Goal: Task Accomplishment & Management: Use online tool/utility

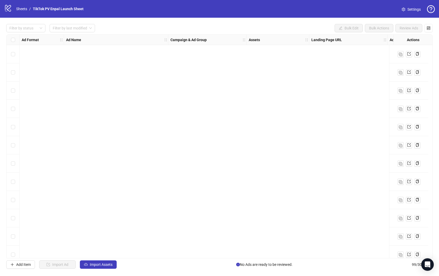
scroll to position [1456, 0]
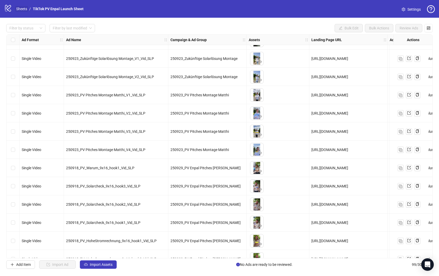
click at [20, 11] on link "Sheets" at bounding box center [21, 9] width 13 height 6
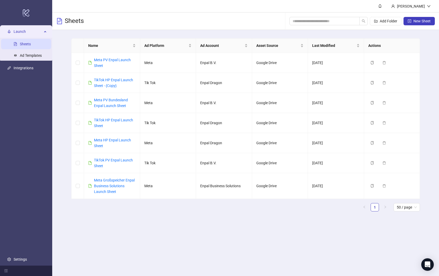
click at [107, 224] on main "[PERSON_NAME] Sheets Add Folder New Sheet Name Ad Platform Ad Account Asset Sou…" at bounding box center [245, 138] width 387 height 276
click at [105, 61] on link "Meta PV Enpal Launch Sheet" at bounding box center [112, 63] width 37 height 10
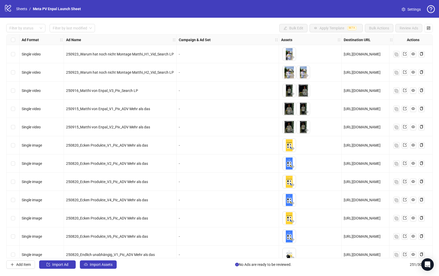
click at [326, 22] on div "Filter by status Filter by last modified Bulk Edit Apply Template BETA Bulk Act…" at bounding box center [219, 147] width 439 height 258
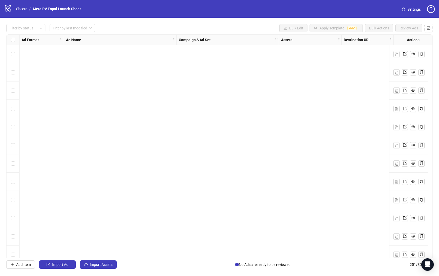
scroll to position [1587, 0]
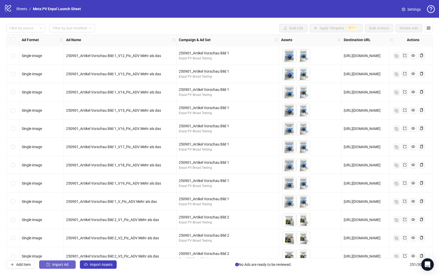
click at [57, 265] on span "Import Ad" at bounding box center [60, 265] width 16 height 4
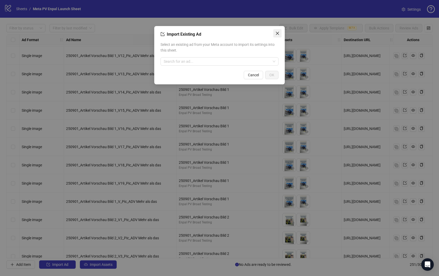
click at [275, 35] on icon "close" at bounding box center [277, 33] width 4 height 4
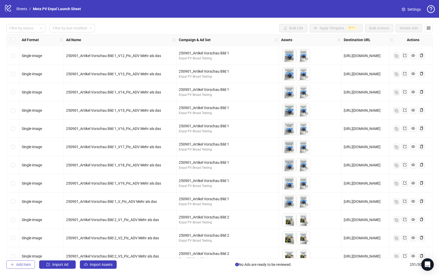
click at [23, 265] on span "Add Item" at bounding box center [23, 265] width 15 height 4
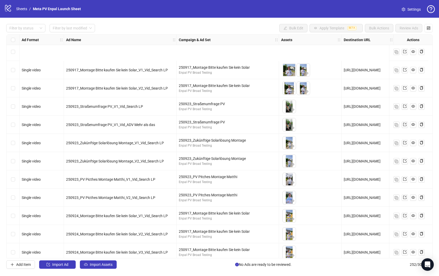
scroll to position [4389, 0]
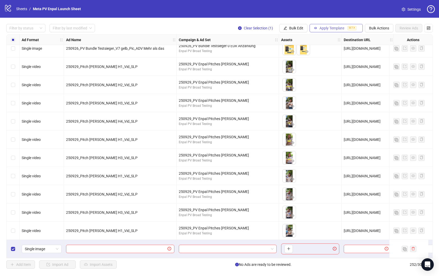
click at [327, 30] on span "Apply Template" at bounding box center [331, 28] width 25 height 4
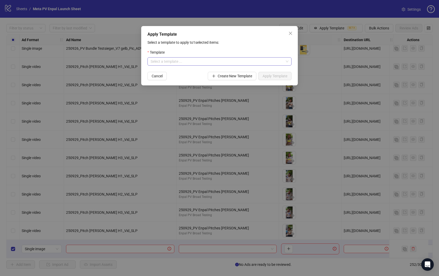
click at [222, 64] on input "search" at bounding box center [216, 62] width 133 height 8
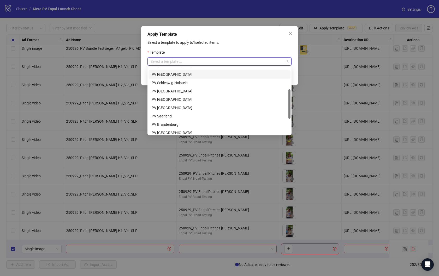
scroll to position [48, 0]
click at [188, 98] on div "PV [GEOGRAPHIC_DATA]" at bounding box center [220, 99] width 136 height 6
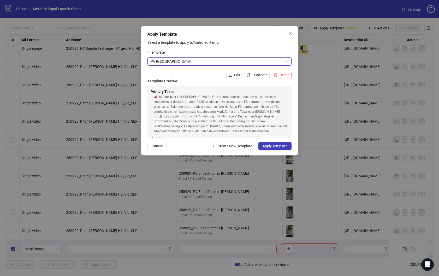
scroll to position [52, 0]
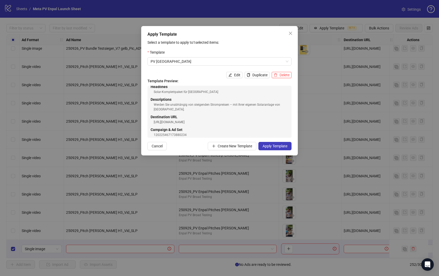
drag, startPoint x: 245, startPoint y: 117, endPoint x: 202, endPoint y: 117, distance: 43.6
click at [202, 120] on div "[URL][DOMAIN_NAME]" at bounding box center [221, 122] width 135 height 5
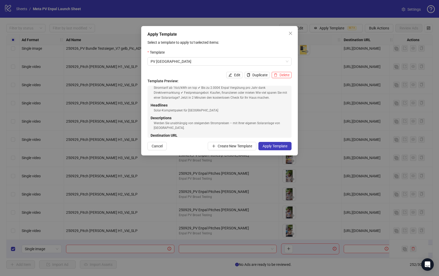
scroll to position [31, 0]
drag, startPoint x: 211, startPoint y: 113, endPoint x: 143, endPoint y: 113, distance: 68.3
click at [143, 113] on div "Apply Template Select a template to apply to 1 selected items: Template PV Rhei…" at bounding box center [219, 91] width 156 height 130
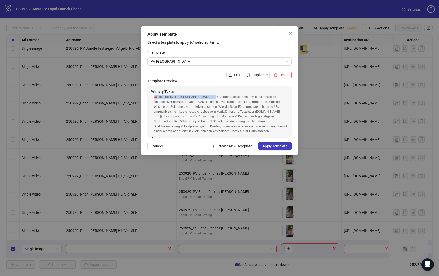
drag, startPoint x: 154, startPoint y: 96, endPoint x: 210, endPoint y: 96, distance: 56.3
click at [210, 96] on div "📣Hausbesitzer in [GEOGRAPHIC_DATA]! Eine Solaranlage ist günstiger, als die mei…" at bounding box center [221, 114] width 135 height 39
click at [270, 145] on span "Apply Template" at bounding box center [274, 146] width 25 height 4
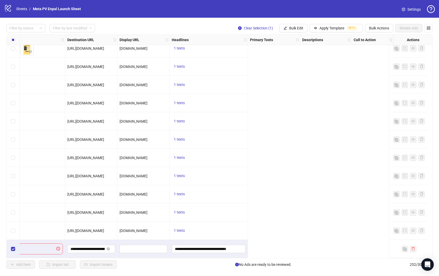
scroll to position [4389, 0]
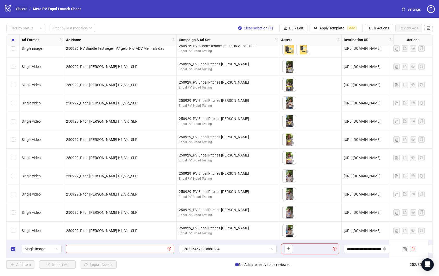
click at [24, 8] on link "Sheets" at bounding box center [21, 9] width 13 height 6
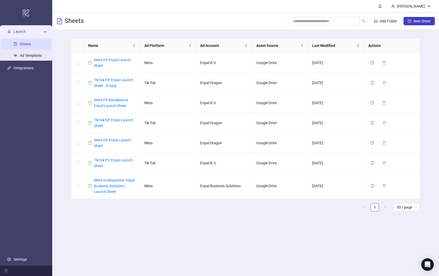
click at [24, 186] on ul "Launch Sheets Ad Templates Integrations Settings" at bounding box center [26, 146] width 52 height 240
click at [112, 60] on link "Meta PV Enpal Launch Sheet" at bounding box center [112, 63] width 37 height 10
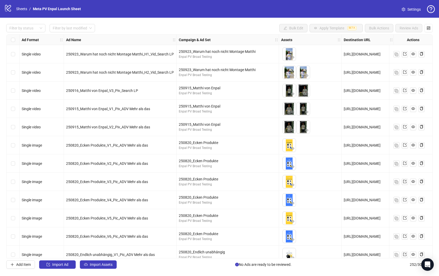
scroll to position [31, 0]
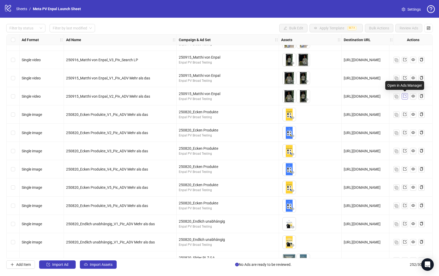
click at [405, 96] on icon "export" at bounding box center [405, 96] width 4 height 4
